Goal: Task Accomplishment & Management: Manage account settings

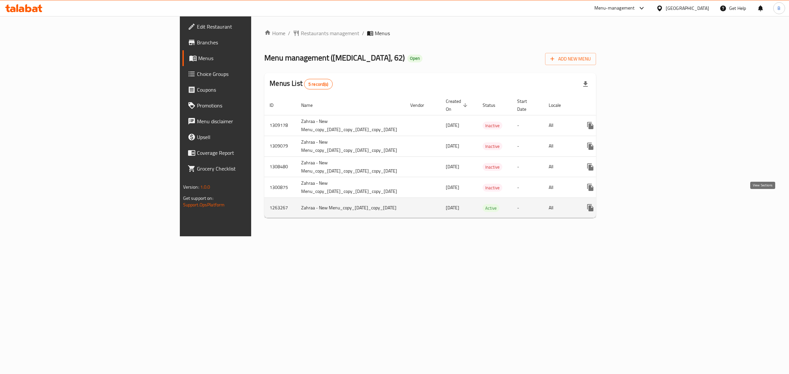
click at [646, 206] on link "enhanced table" at bounding box center [638, 208] width 16 height 16
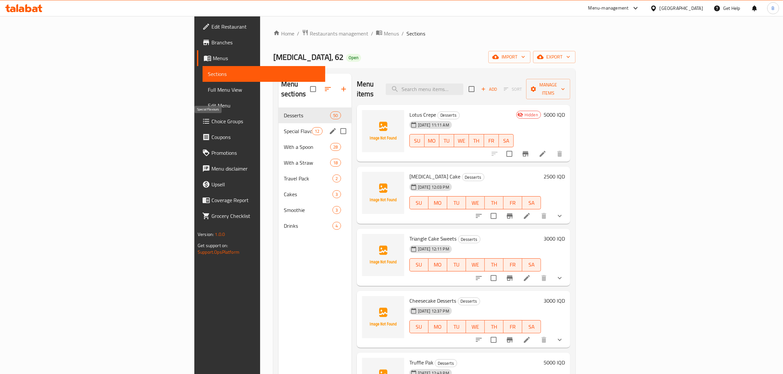
click at [278, 123] on div "Special Flavours 12" at bounding box center [314, 131] width 73 height 16
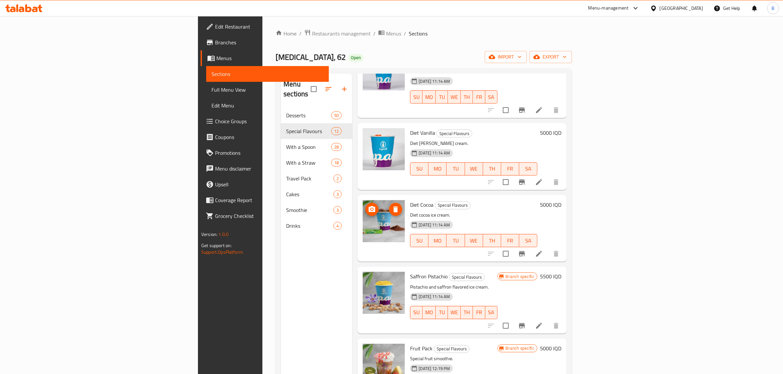
scroll to position [474, 0]
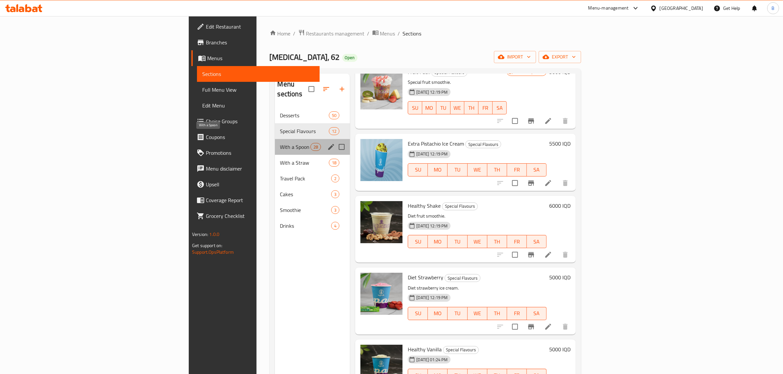
click at [280, 143] on span "With a Spoon" at bounding box center [295, 147] width 31 height 8
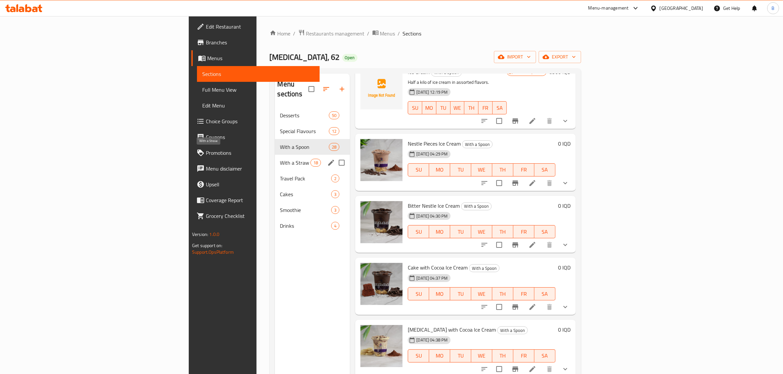
click at [280, 159] on span "With a Straw" at bounding box center [295, 163] width 31 height 8
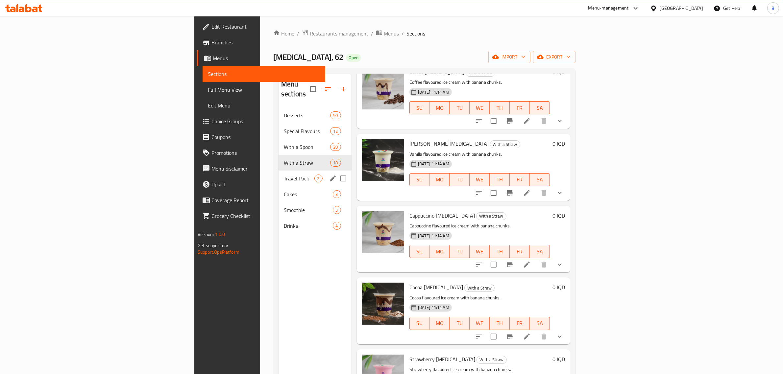
click at [278, 171] on div "Travel Pack 2" at bounding box center [314, 179] width 73 height 16
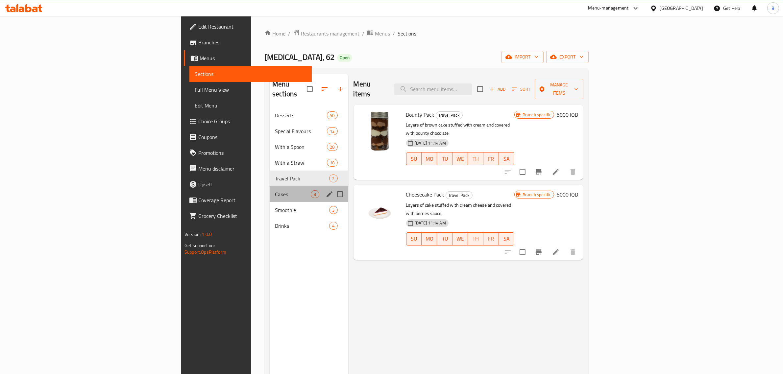
click at [270, 186] on div "Cakes 3" at bounding box center [309, 194] width 79 height 16
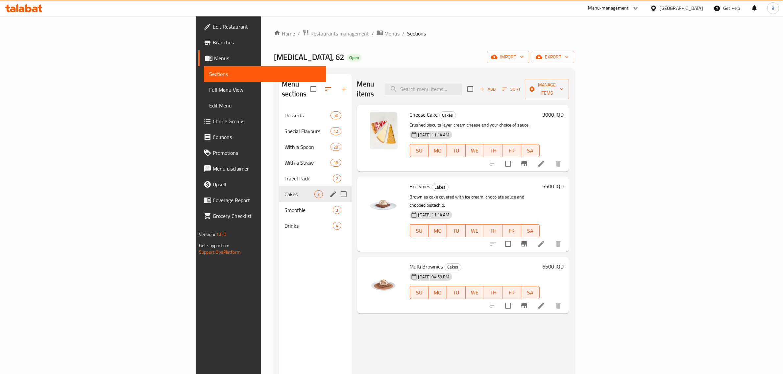
click at [279, 189] on div "Cakes 3" at bounding box center [315, 194] width 72 height 16
click at [284, 206] on span "Smoothie" at bounding box center [299, 210] width 30 height 8
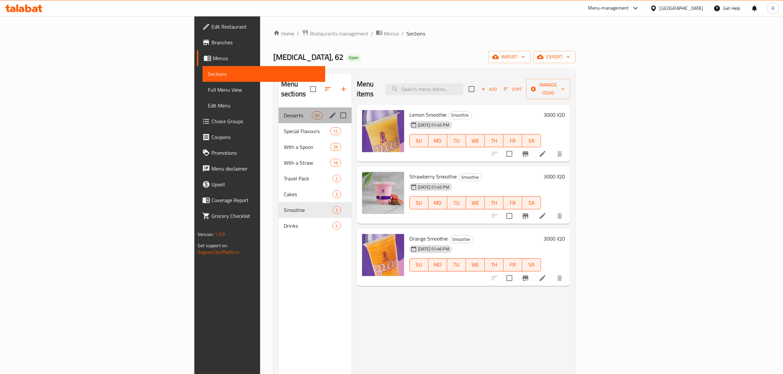
click at [278, 111] on div "Desserts 50" at bounding box center [314, 116] width 73 height 16
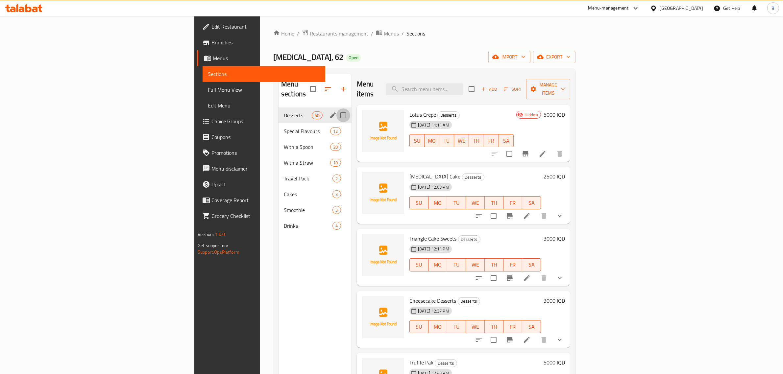
click at [336, 109] on input "Menu sections" at bounding box center [343, 116] width 14 height 14
checkbox input "true"
click at [335, 88] on icon "button" at bounding box center [339, 89] width 8 height 8
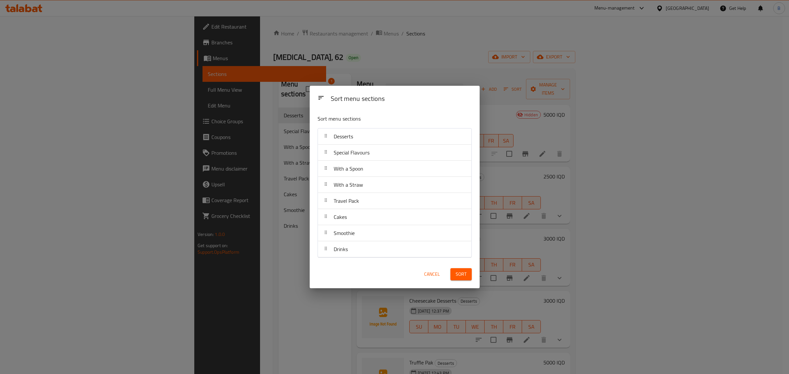
click at [424, 277] on span "Cancel" at bounding box center [432, 274] width 16 height 8
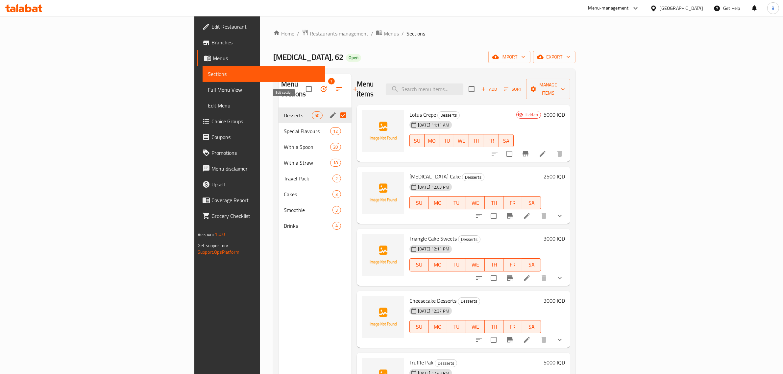
click at [330, 112] on icon "edit" at bounding box center [333, 115] width 6 height 6
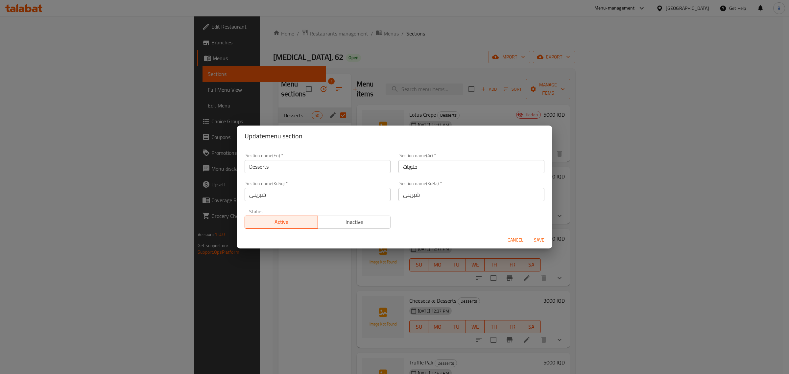
click at [327, 224] on span "Inactive" at bounding box center [355, 222] width 68 height 10
click at [543, 239] on span "Save" at bounding box center [539, 240] width 16 height 8
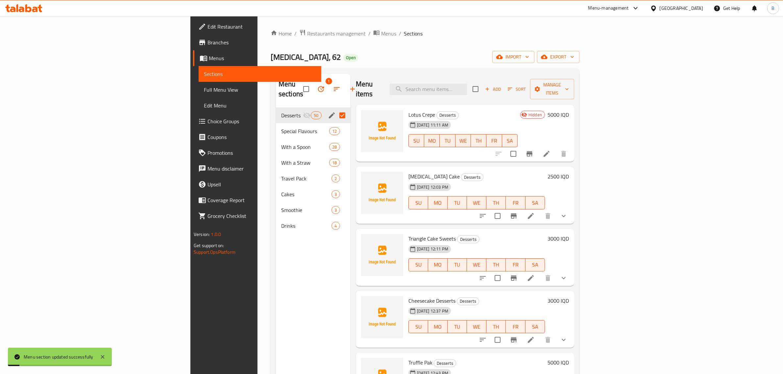
click at [276, 315] on div "Menu sections 1 Desserts 50 Special Flavours 12 With a Spoon 28 With a Straw 18…" at bounding box center [313, 261] width 75 height 374
click at [281, 127] on span "Special Flavours" at bounding box center [296, 131] width 30 height 8
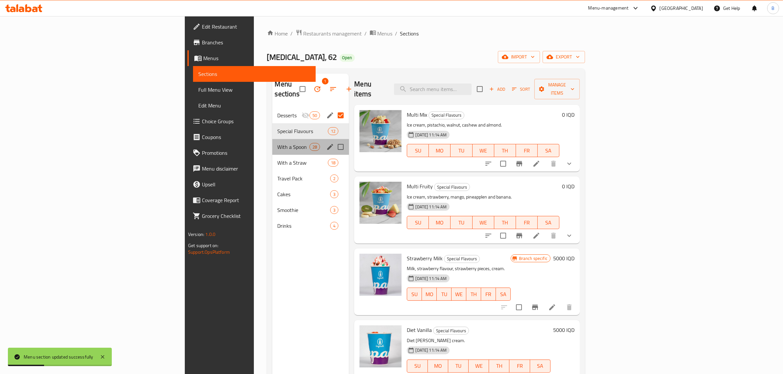
click at [272, 139] on div "With a Spoon 28" at bounding box center [310, 147] width 77 height 16
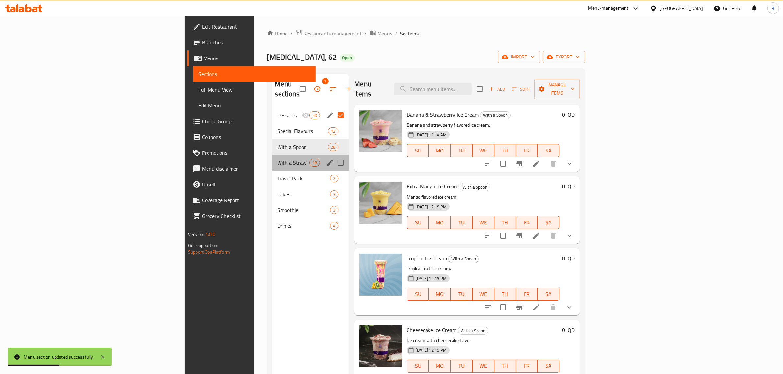
click at [272, 155] on div "With a Straw 18" at bounding box center [310, 163] width 77 height 16
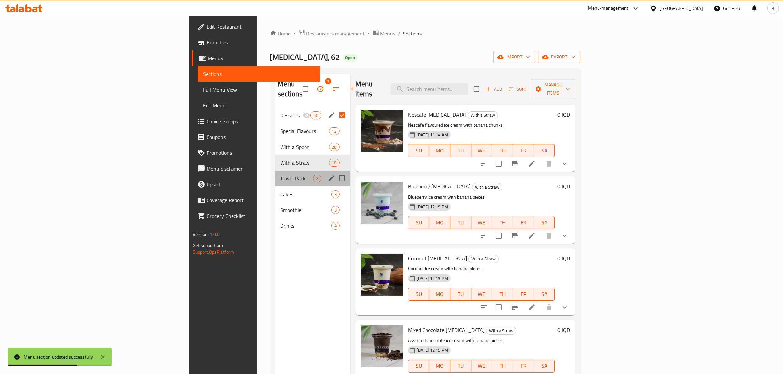
click at [275, 171] on div "Travel Pack 2" at bounding box center [312, 179] width 75 height 16
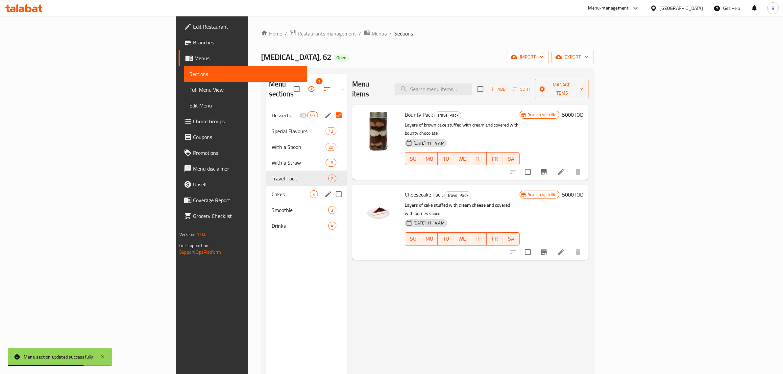
click at [266, 186] on div "Cakes 3" at bounding box center [306, 194] width 81 height 16
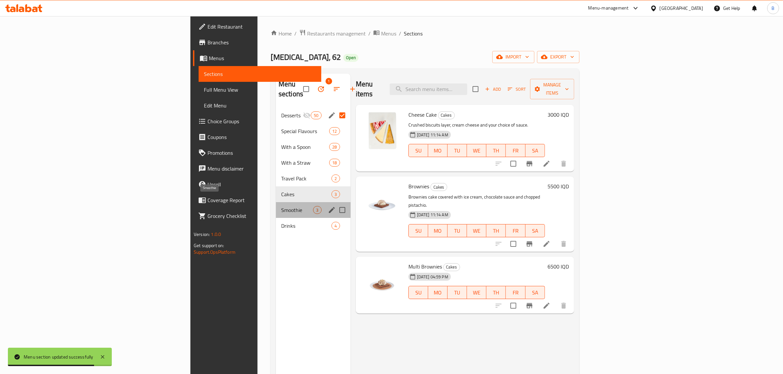
click at [281, 206] on span "Smoothie" at bounding box center [297, 210] width 32 height 8
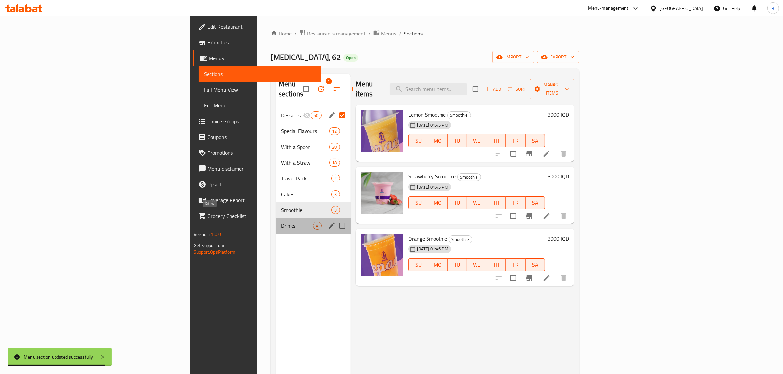
click at [281, 222] on span "Drinks" at bounding box center [297, 226] width 32 height 8
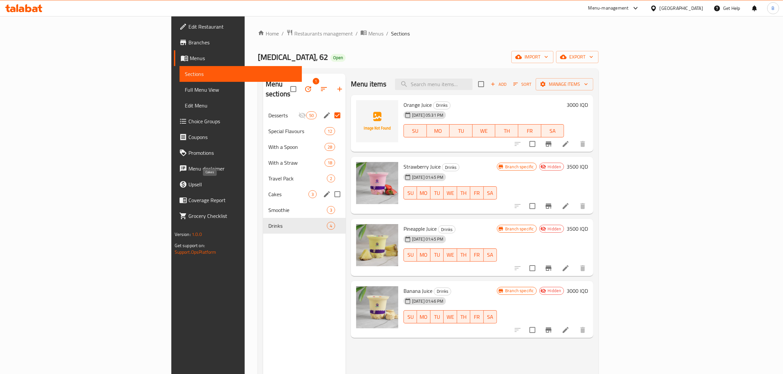
click at [268, 190] on span "Cakes" at bounding box center [288, 194] width 40 height 8
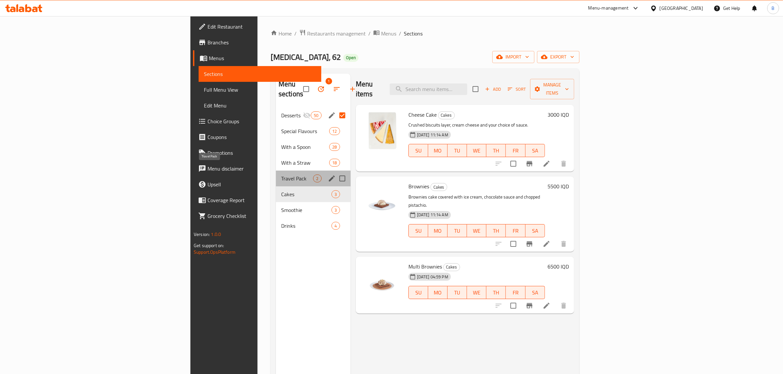
click at [281, 175] on span "Travel Pack" at bounding box center [297, 179] width 32 height 8
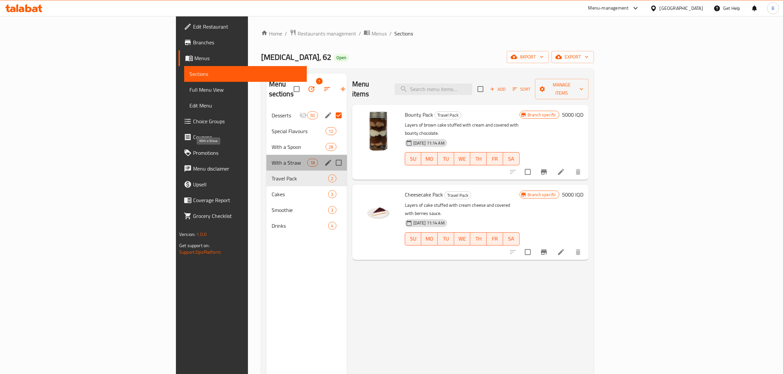
click at [272, 159] on span "With a Straw" at bounding box center [290, 163] width 36 height 8
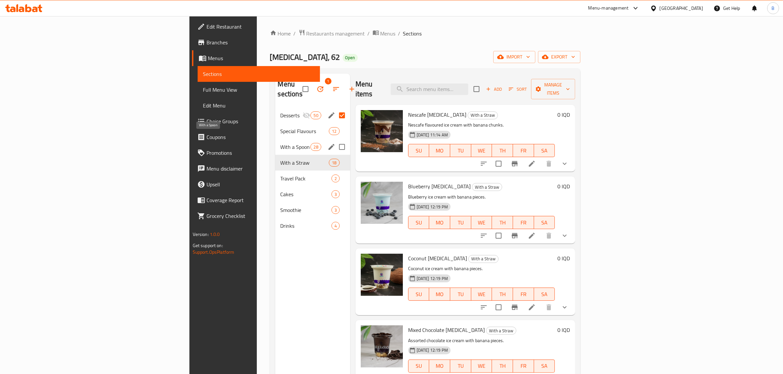
click at [280, 143] on span "With a Spoon" at bounding box center [295, 147] width 30 height 8
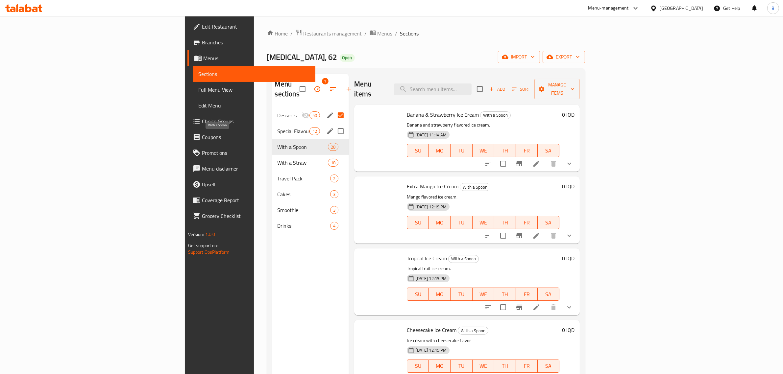
click at [272, 123] on div "Special Flavours 12" at bounding box center [310, 131] width 77 height 16
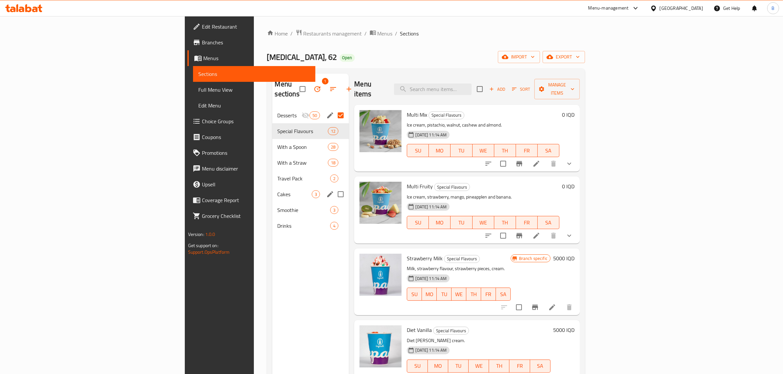
click at [272, 186] on div "Cakes 3" at bounding box center [310, 194] width 77 height 16
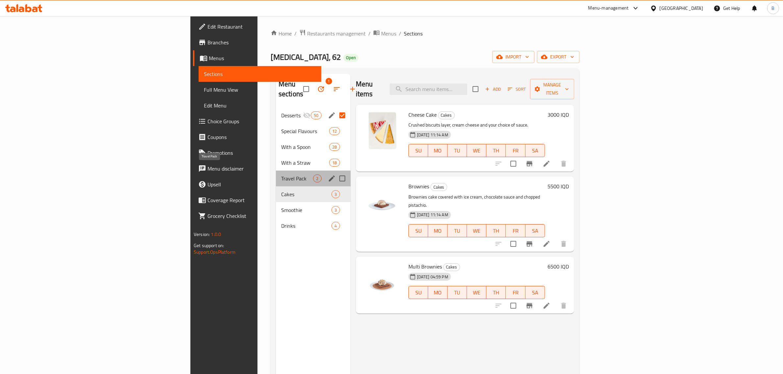
click at [281, 175] on span "Travel Pack" at bounding box center [297, 179] width 32 height 8
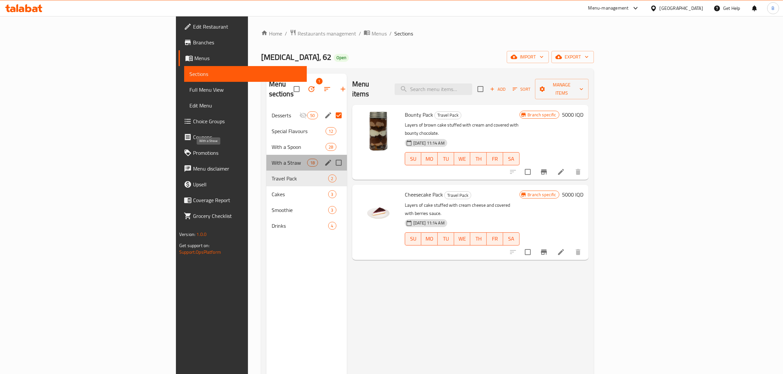
click at [272, 159] on span "With a Straw" at bounding box center [290, 163] width 36 height 8
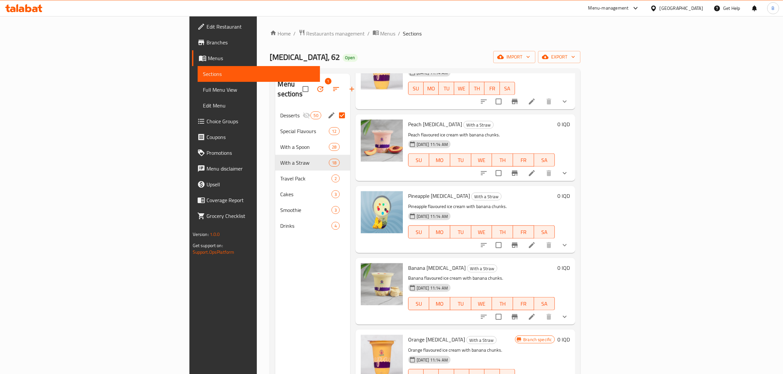
scroll to position [934, 0]
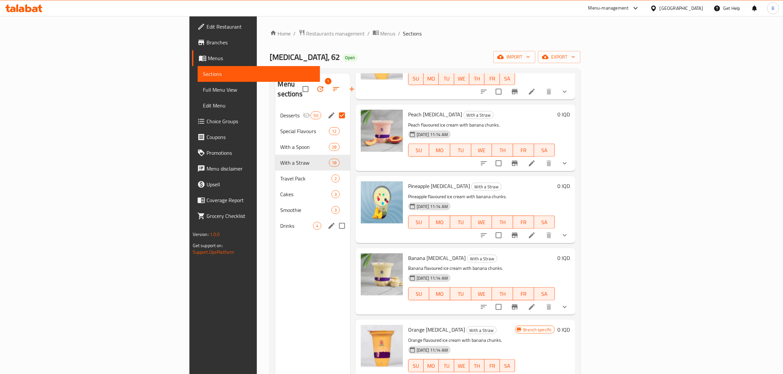
click at [280, 222] on span "Drinks" at bounding box center [296, 226] width 33 height 8
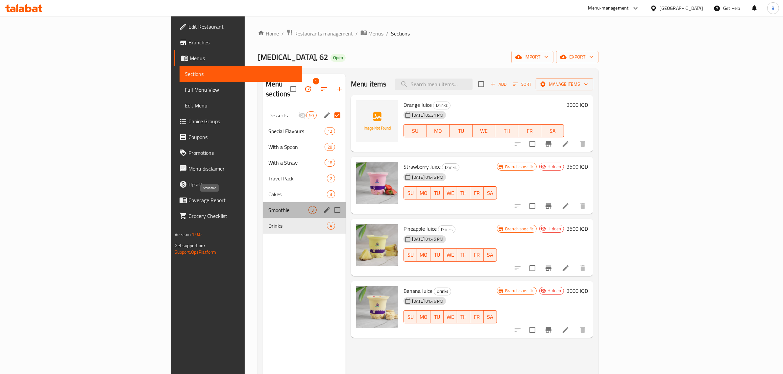
click at [268, 206] on span "Smoothie" at bounding box center [288, 210] width 40 height 8
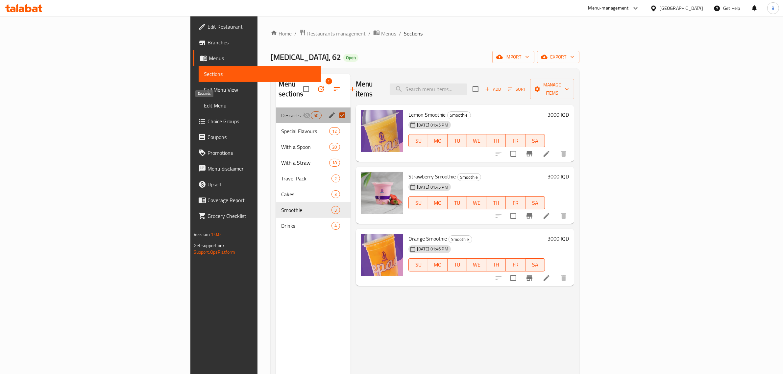
click at [281, 111] on span "Desserts" at bounding box center [292, 115] width 22 height 8
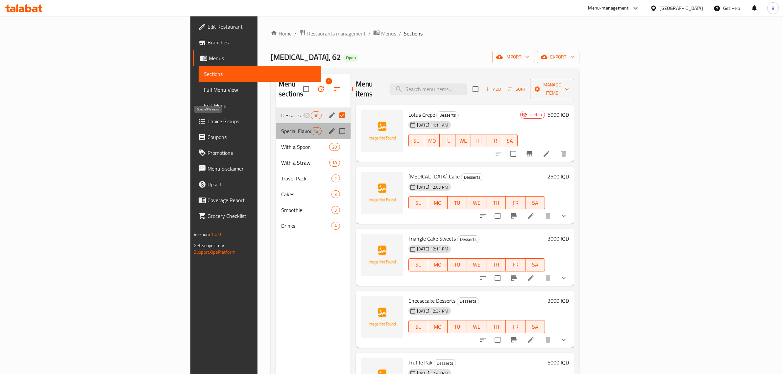
click at [281, 127] on span "Special Flavours" at bounding box center [296, 131] width 30 height 8
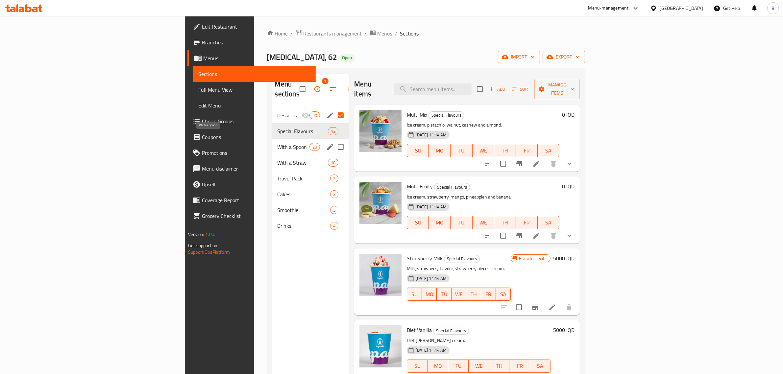
click at [278, 143] on span "With a Spoon" at bounding box center [294, 147] width 32 height 8
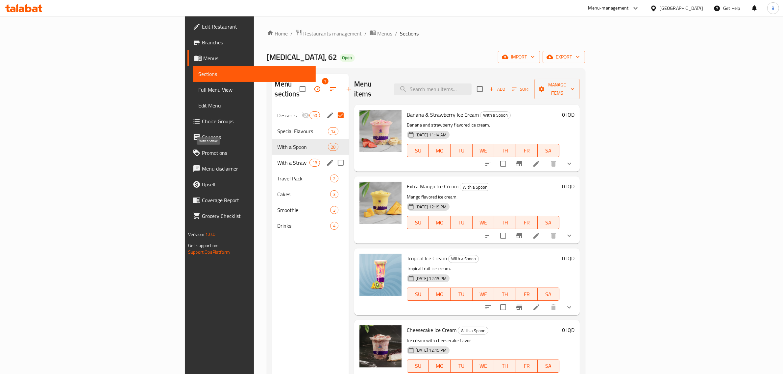
click at [278, 159] on span "With a Straw" at bounding box center [294, 163] width 32 height 8
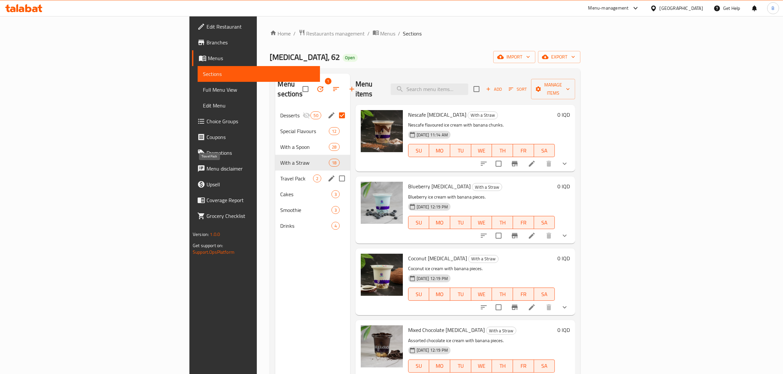
click at [280, 175] on span "Travel Pack" at bounding box center [296, 179] width 33 height 8
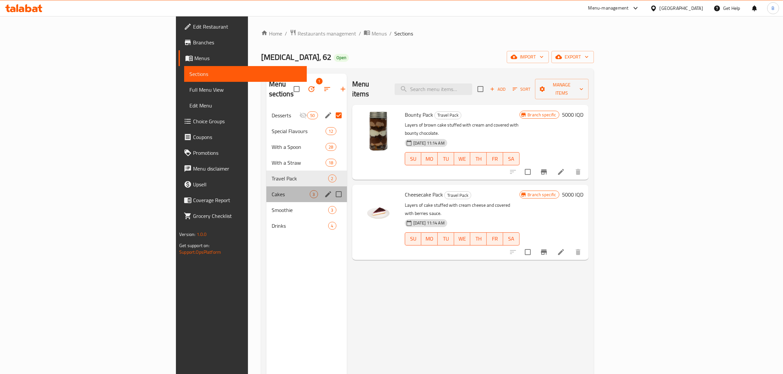
click at [266, 186] on div "Cakes 3" at bounding box center [306, 194] width 81 height 16
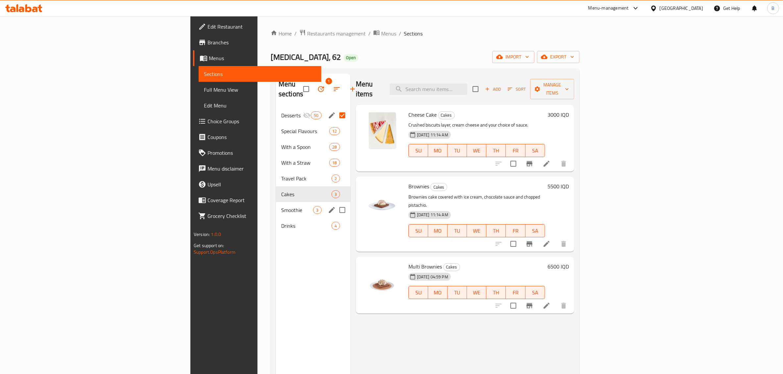
click at [276, 202] on div "Smoothie 3" at bounding box center [313, 210] width 75 height 16
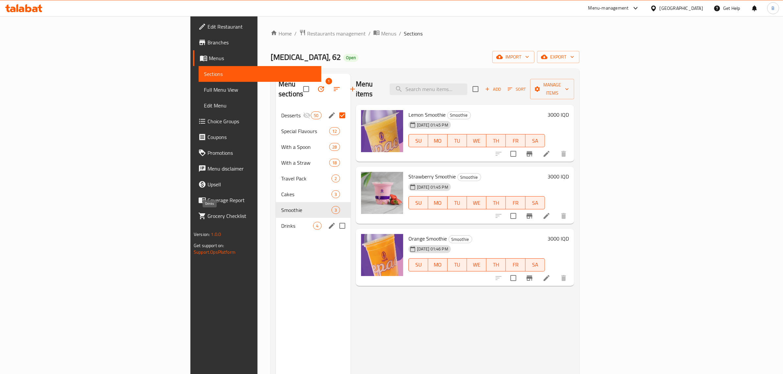
click at [281, 222] on span "Drinks" at bounding box center [297, 226] width 32 height 8
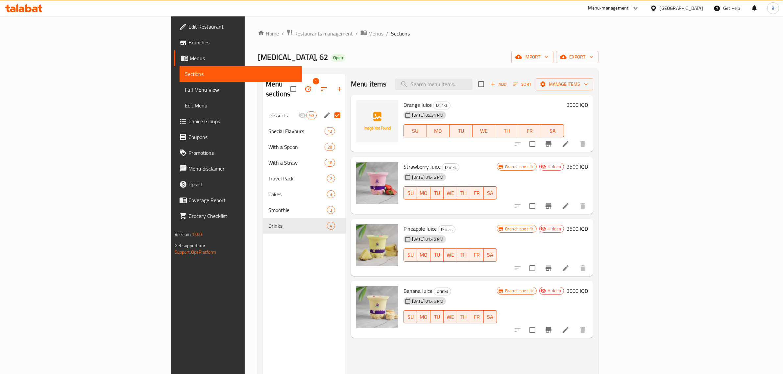
click at [24, 11] on icon at bounding box center [23, 8] width 37 height 8
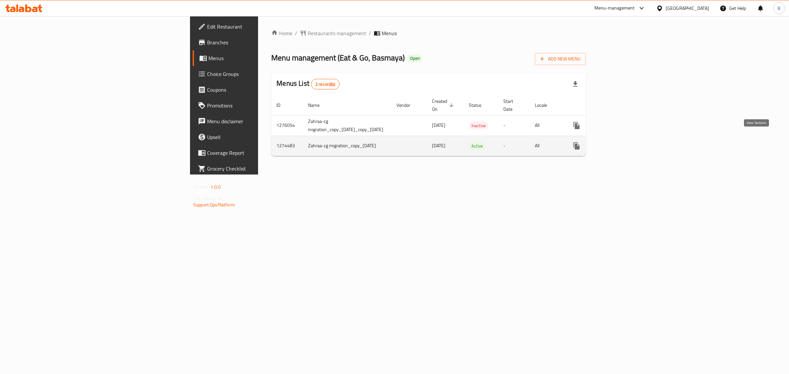
click at [628, 142] on icon "enhanced table" at bounding box center [624, 146] width 8 height 8
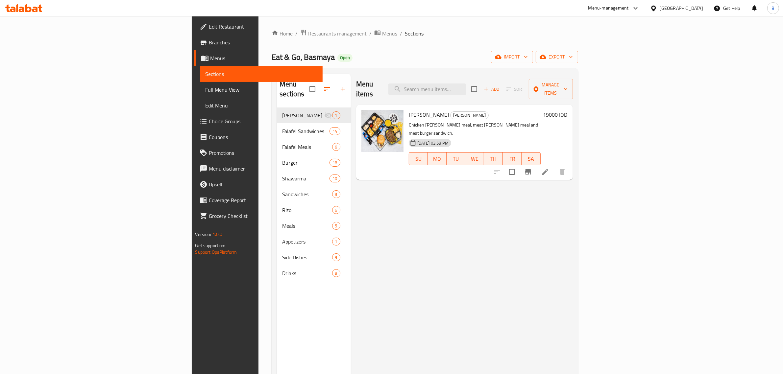
click at [479, 91] on div "Menu items Add Sort Manage items" at bounding box center [464, 89] width 217 height 31
click at [466, 87] on input "search" at bounding box center [427, 90] width 78 height 12
type input "v"
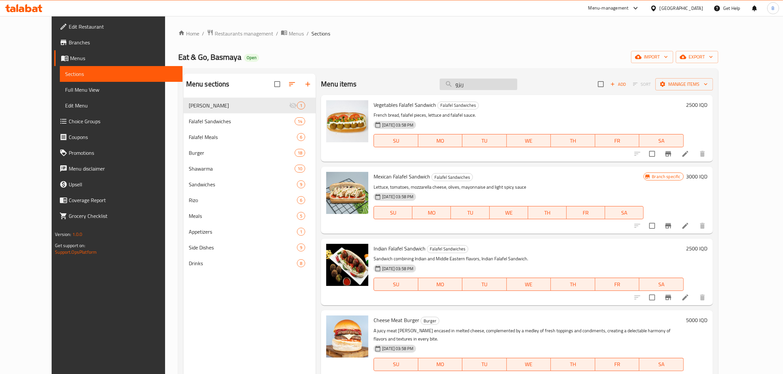
type input "ريزو"
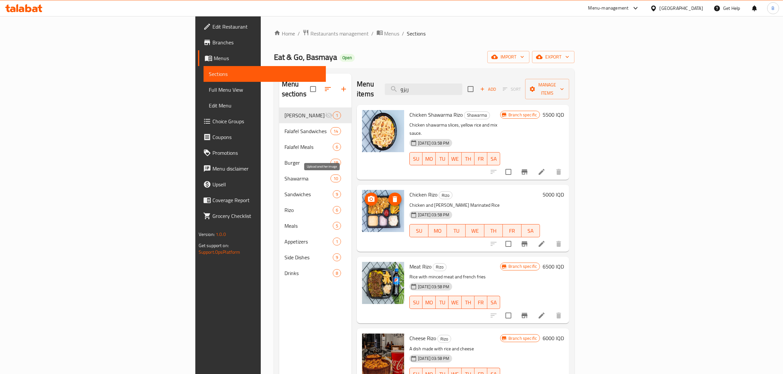
click at [367, 195] on icon "upload picture" at bounding box center [371, 199] width 8 height 8
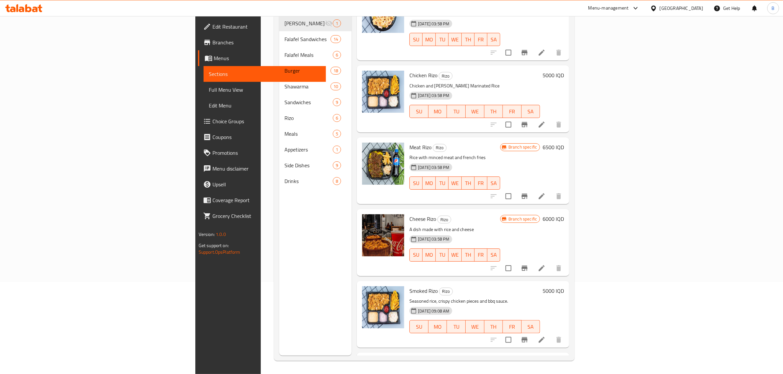
scroll to position [27, 0]
click at [368, 221] on icon "upload picture" at bounding box center [371, 224] width 7 height 6
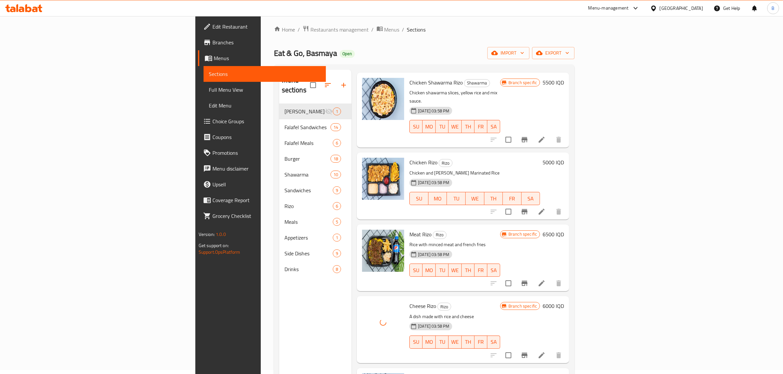
scroll to position [32, 0]
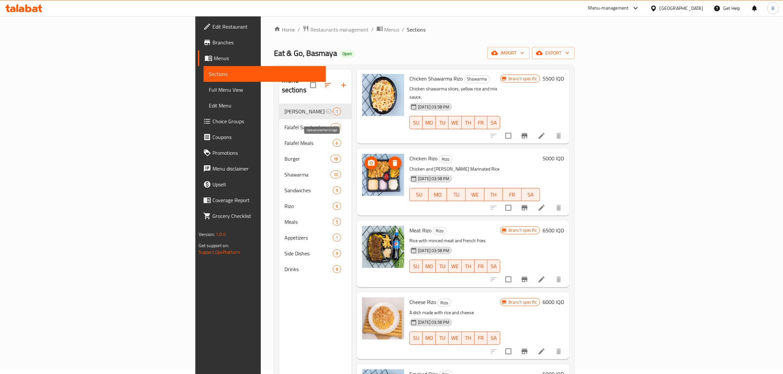
click at [370, 162] on circle "upload picture" at bounding box center [371, 163] width 2 height 2
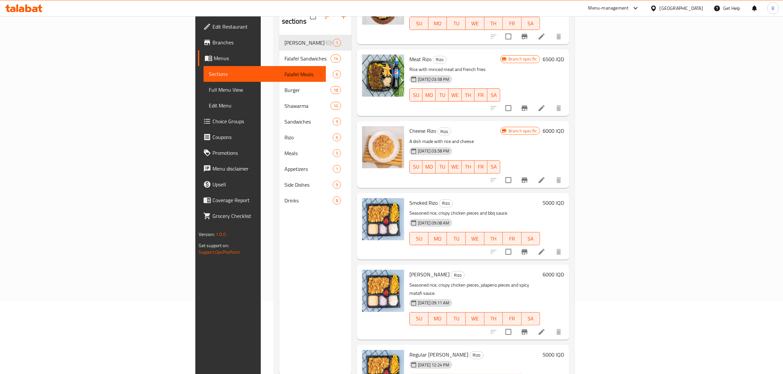
scroll to position [73, 0]
click at [367, 203] on icon "upload picture" at bounding box center [371, 207] width 8 height 8
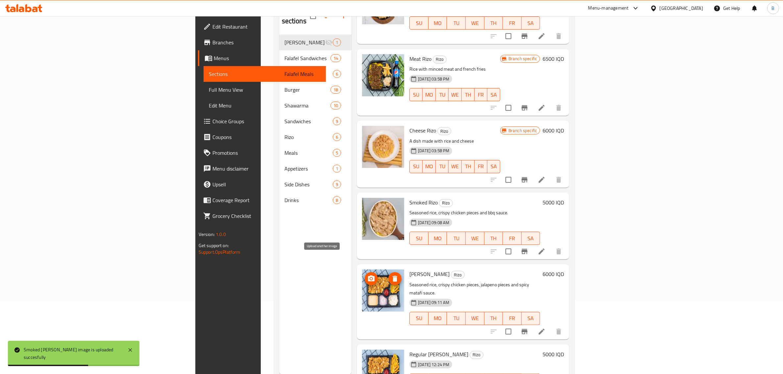
click at [367, 275] on icon "upload picture" at bounding box center [371, 279] width 8 height 8
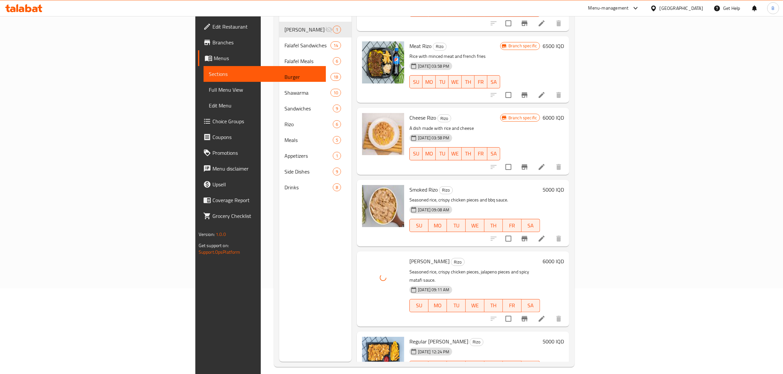
scroll to position [92, 0]
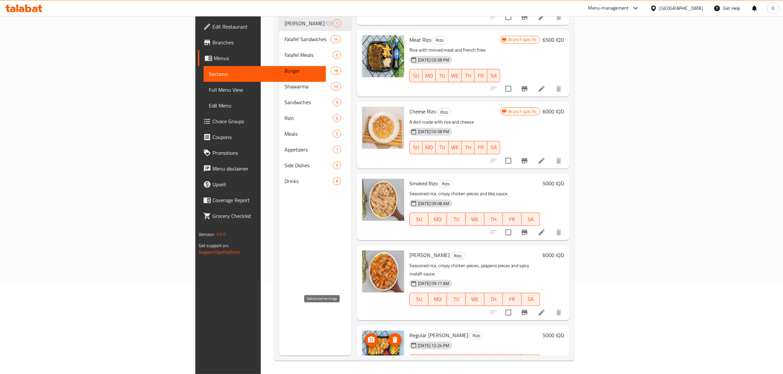
click at [368, 337] on icon "upload picture" at bounding box center [371, 340] width 7 height 6
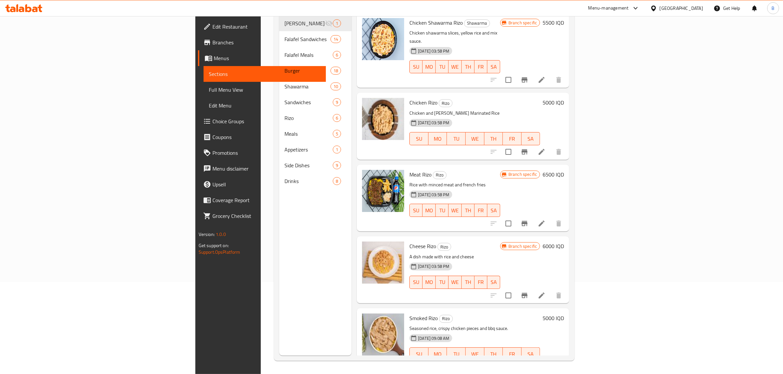
click at [37, 7] on icon at bounding box center [23, 8] width 37 height 8
